Goal: Information Seeking & Learning: Learn about a topic

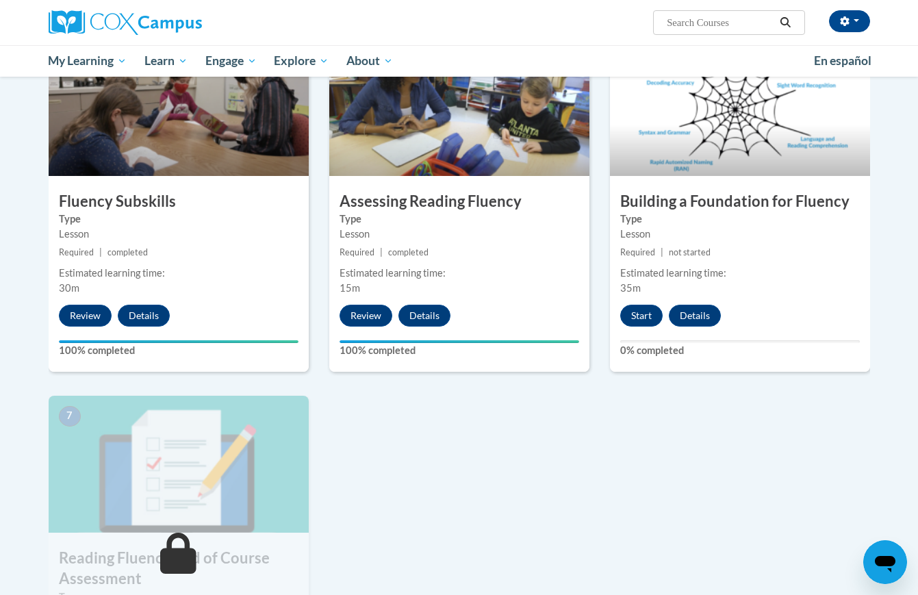
scroll to position [701, 0]
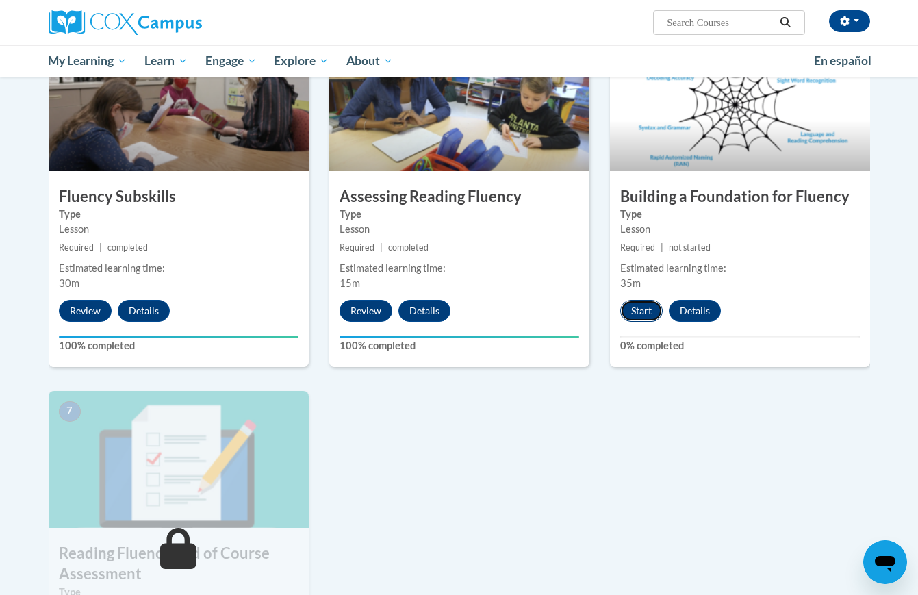
click at [635, 310] on button "Start" at bounding box center [641, 311] width 42 height 22
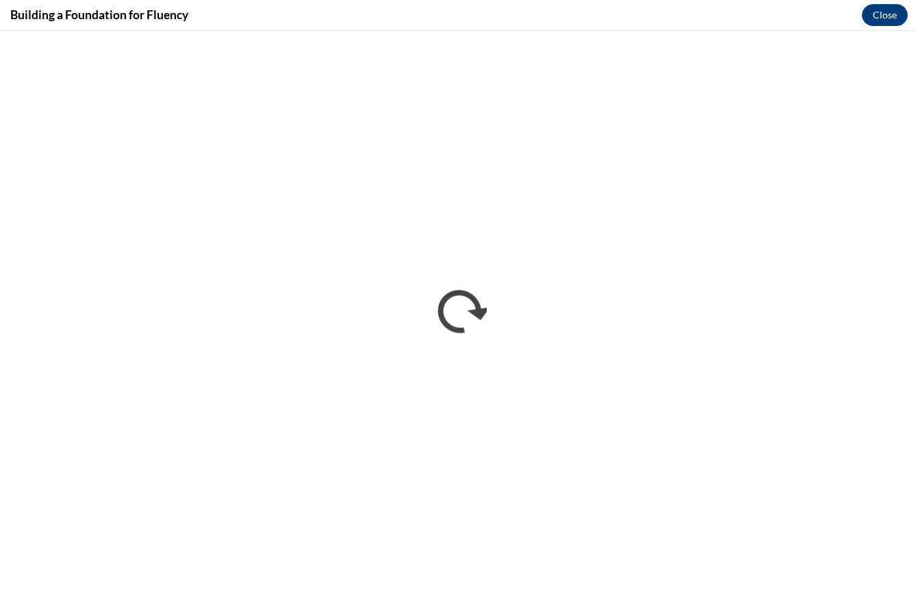
scroll to position [0, 0]
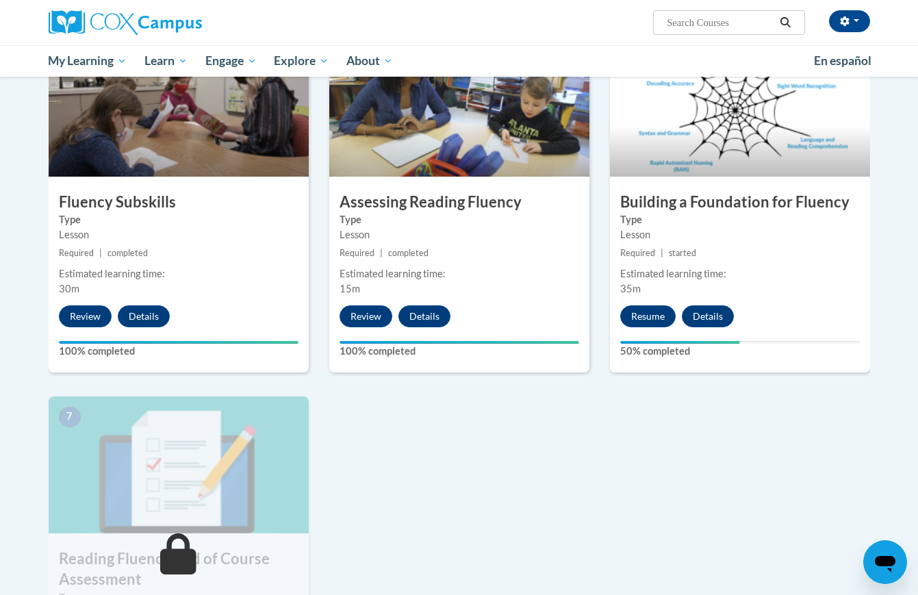
scroll to position [725, 0]
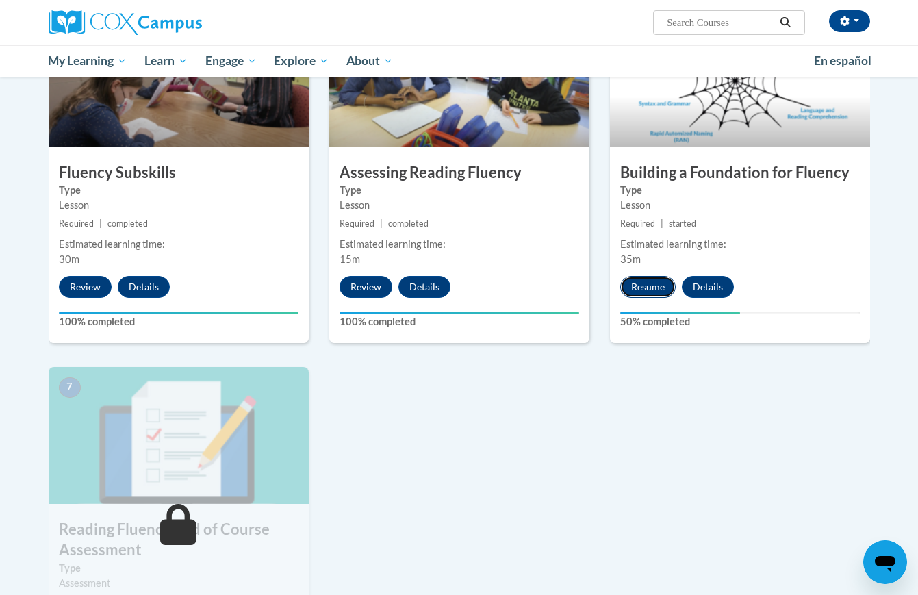
click at [651, 287] on button "Resume" at bounding box center [647, 287] width 55 height 22
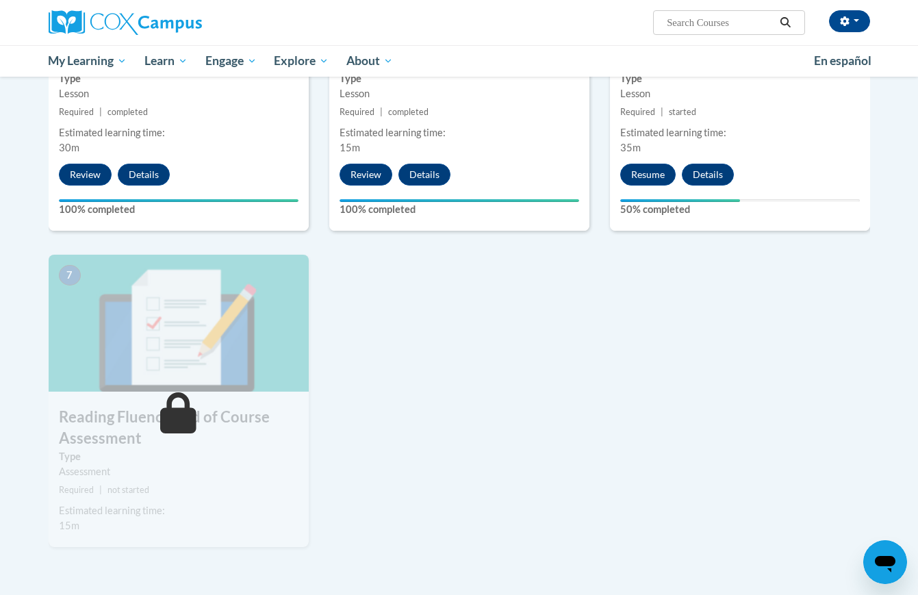
scroll to position [860, 0]
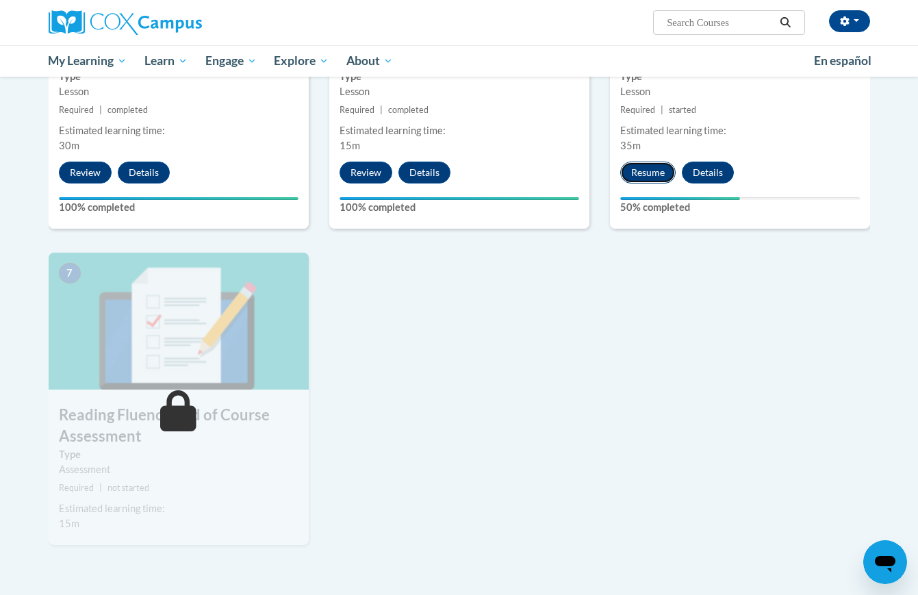
click at [633, 173] on button "Resume" at bounding box center [647, 173] width 55 height 22
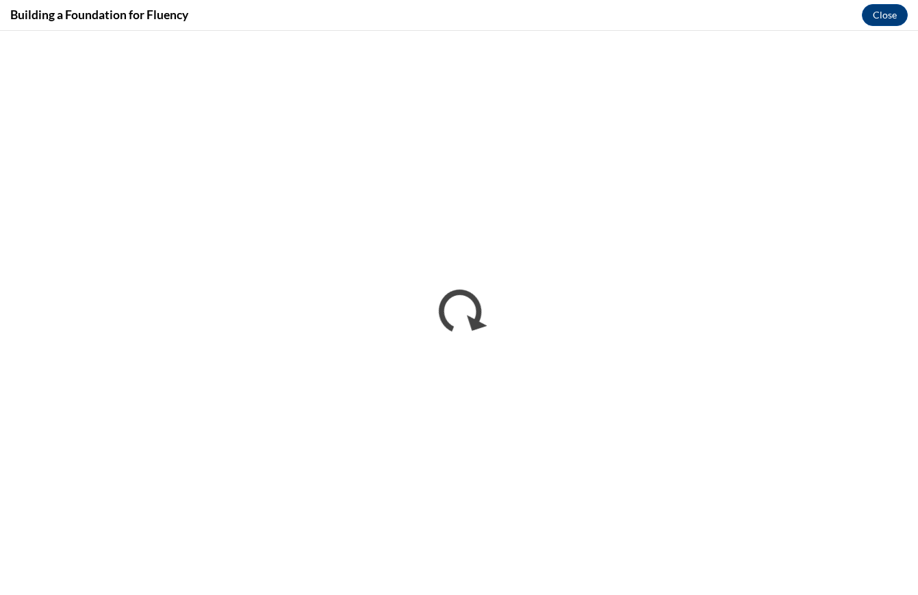
scroll to position [0, 0]
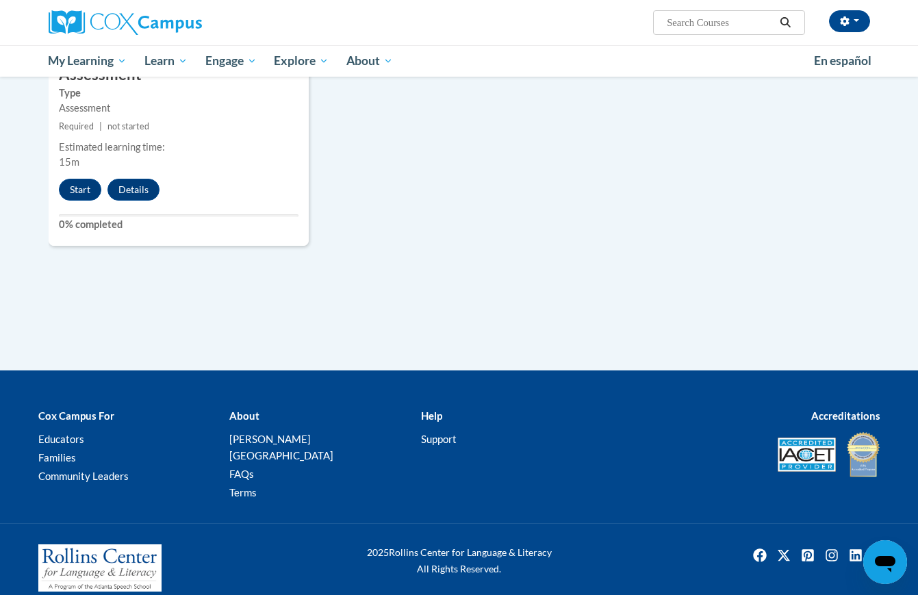
scroll to position [933, 0]
